Goal: Find specific page/section: Find specific page/section

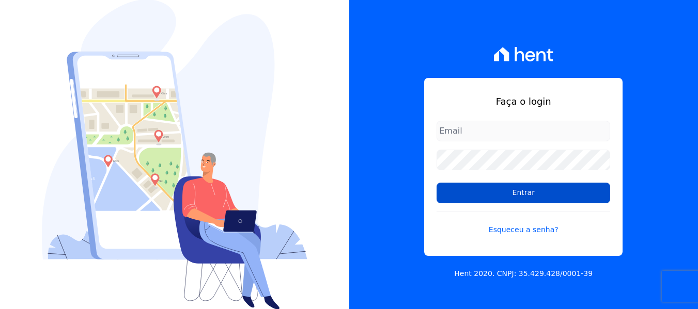
type input "[EMAIL_ADDRESS][DOMAIN_NAME]"
click at [469, 195] on input "Entrar" at bounding box center [522, 193] width 173 height 21
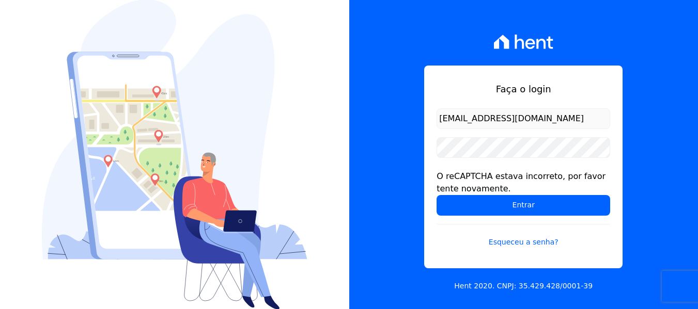
drag, startPoint x: 525, startPoint y: 207, endPoint x: 366, endPoint y: 148, distance: 169.1
click at [524, 207] on input "Entrar" at bounding box center [522, 205] width 173 height 21
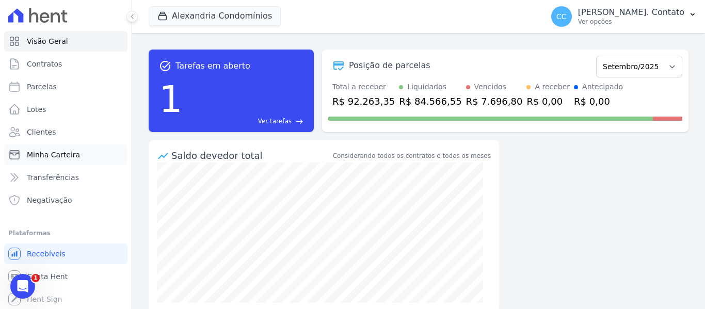
scroll to position [1, 0]
click at [77, 134] on link "Clientes" at bounding box center [65, 131] width 123 height 21
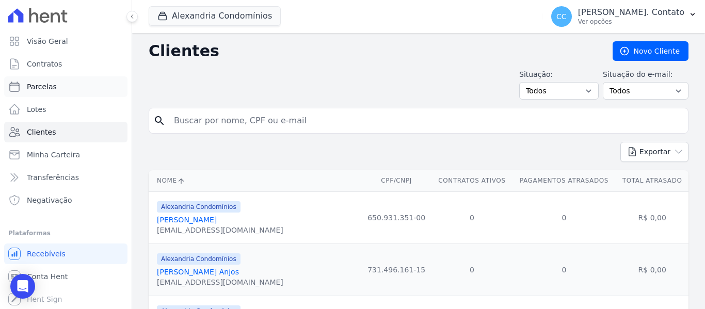
click at [56, 86] on link "Parcelas" at bounding box center [65, 86] width 123 height 21
select select
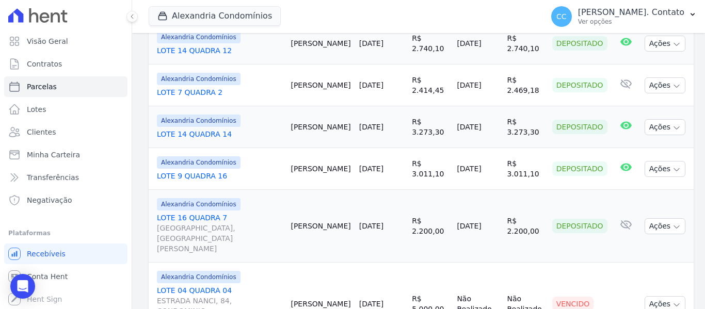
scroll to position [910, 0]
